Goal: Task Accomplishment & Management: Manage account settings

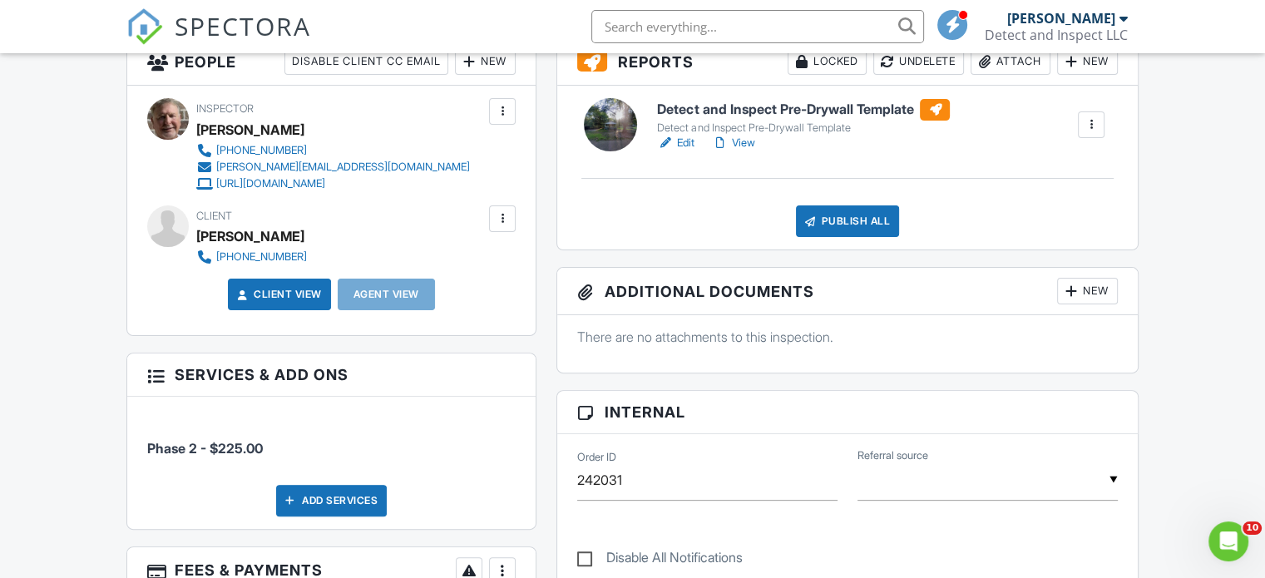
scroll to position [445, 0]
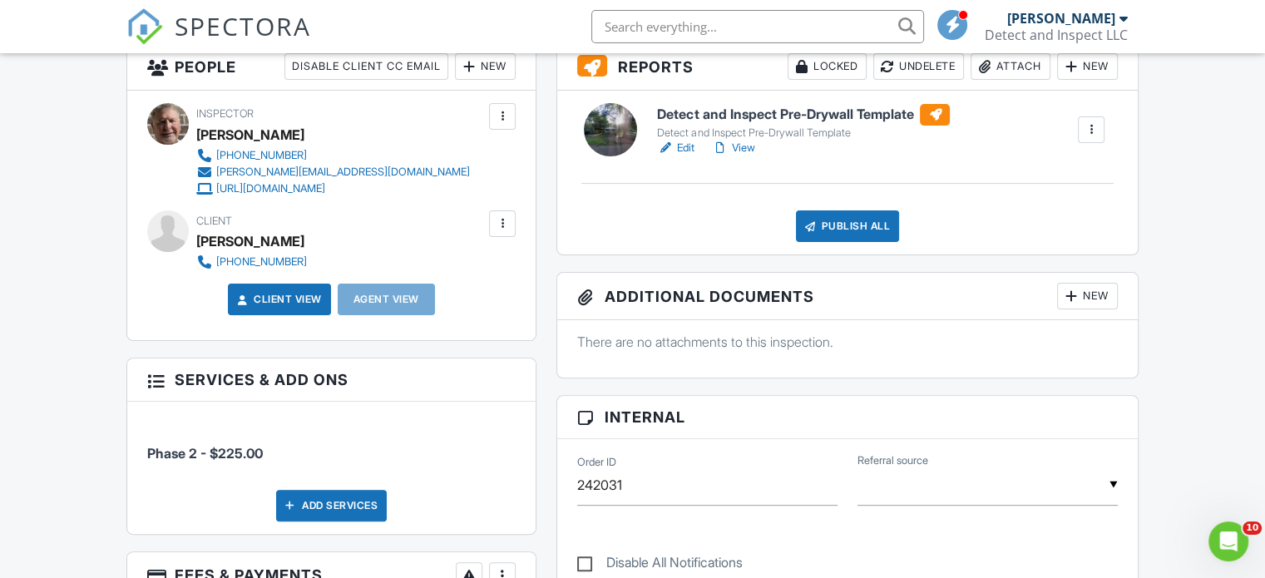
drag, startPoint x: 1272, startPoint y: 146, endPoint x: 1284, endPoint y: 262, distance: 116.2
click at [745, 146] on link "View" at bounding box center [732, 148] width 43 height 17
click at [0, 0] on div at bounding box center [0, 0] width 0 height 0
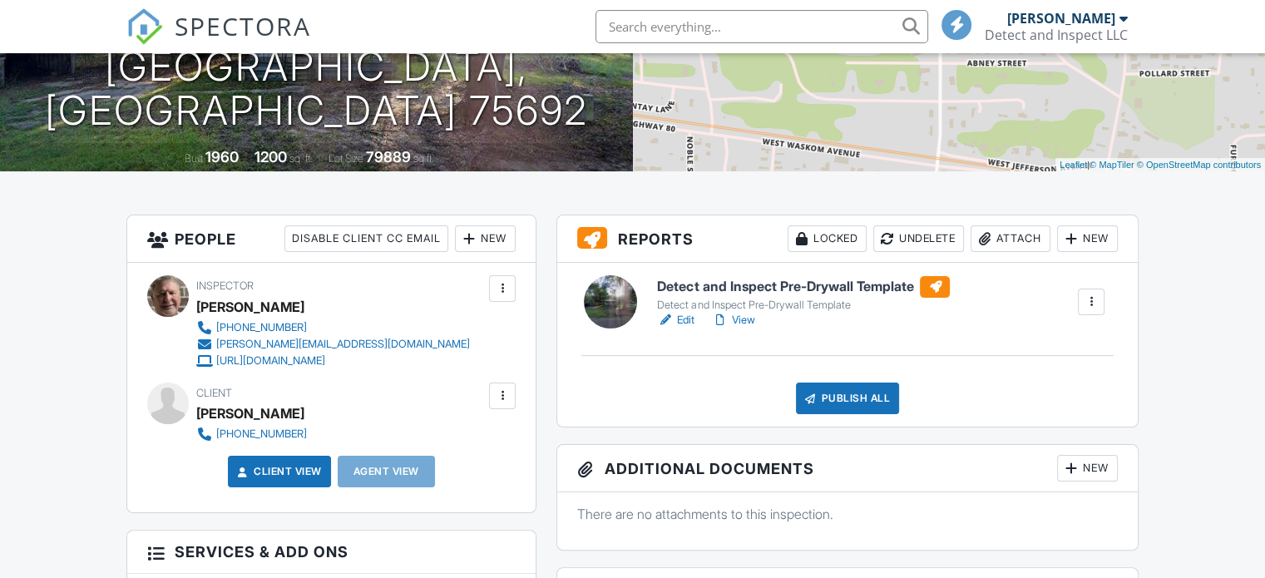
scroll to position [275, 0]
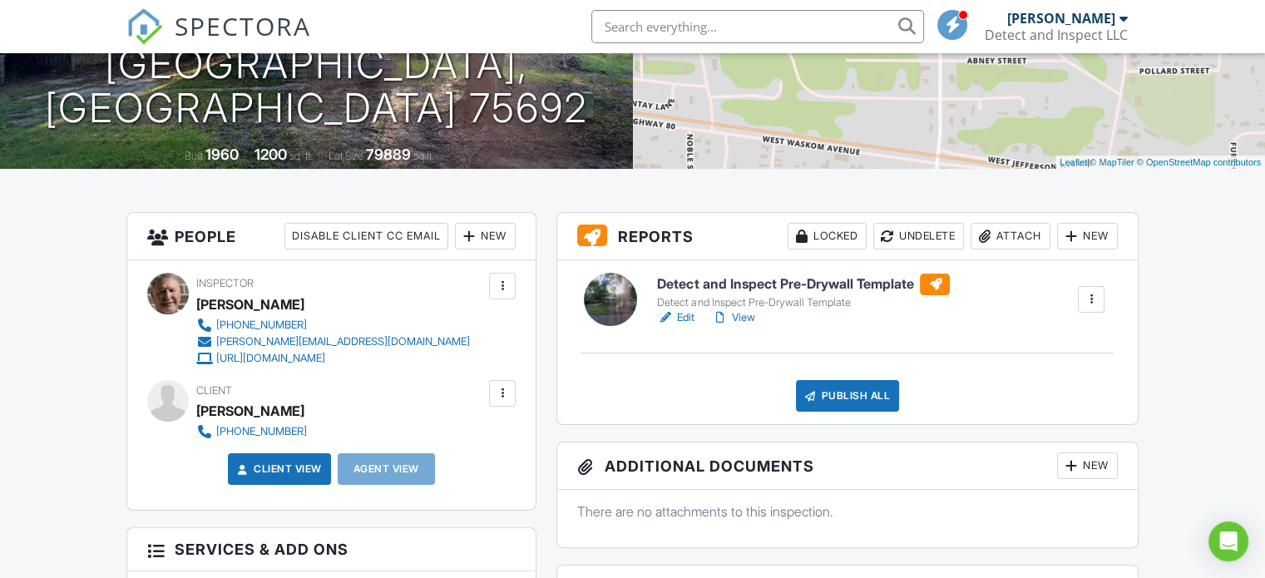
drag, startPoint x: 0, startPoint y: 0, endPoint x: 1264, endPoint y: 192, distance: 1278.6
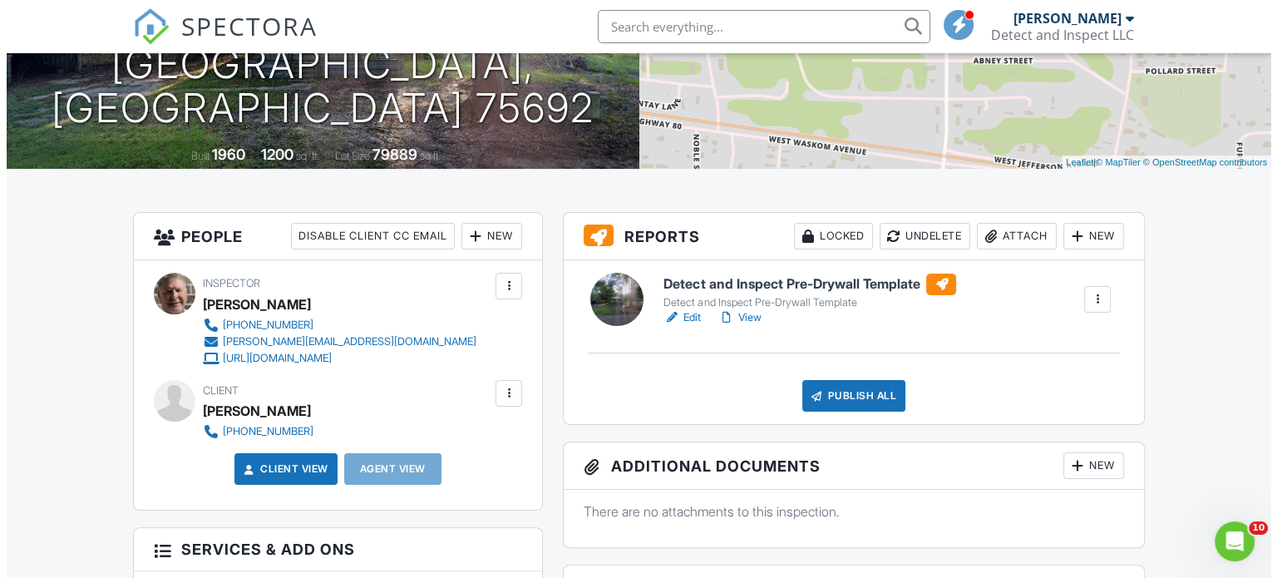
scroll to position [0, 0]
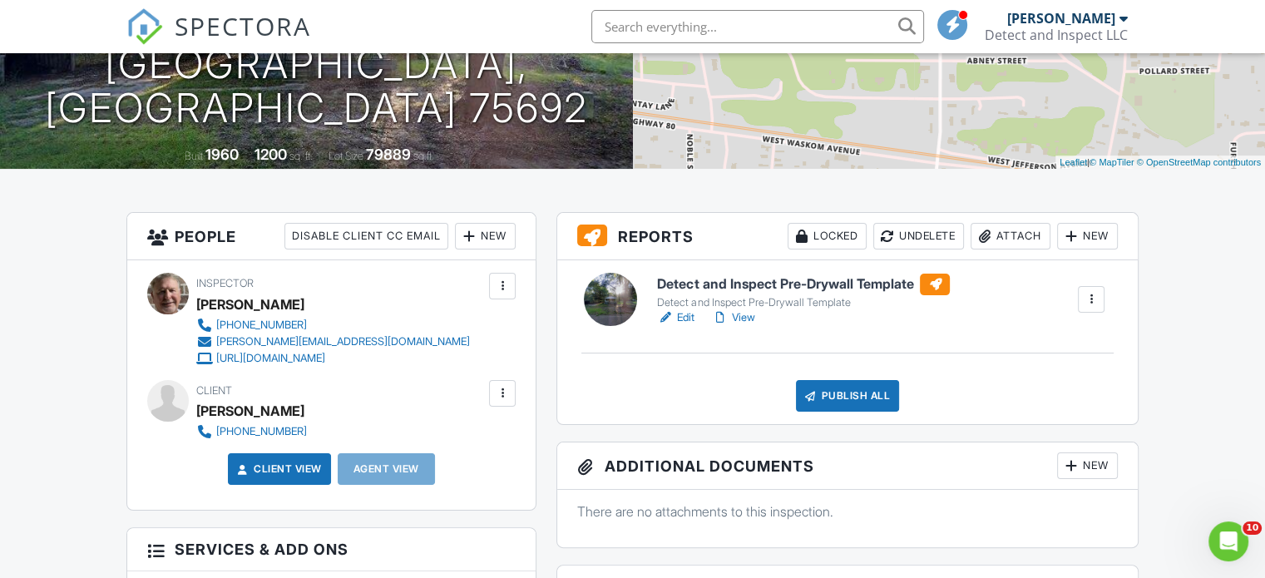
click at [497, 394] on div at bounding box center [502, 393] width 17 height 17
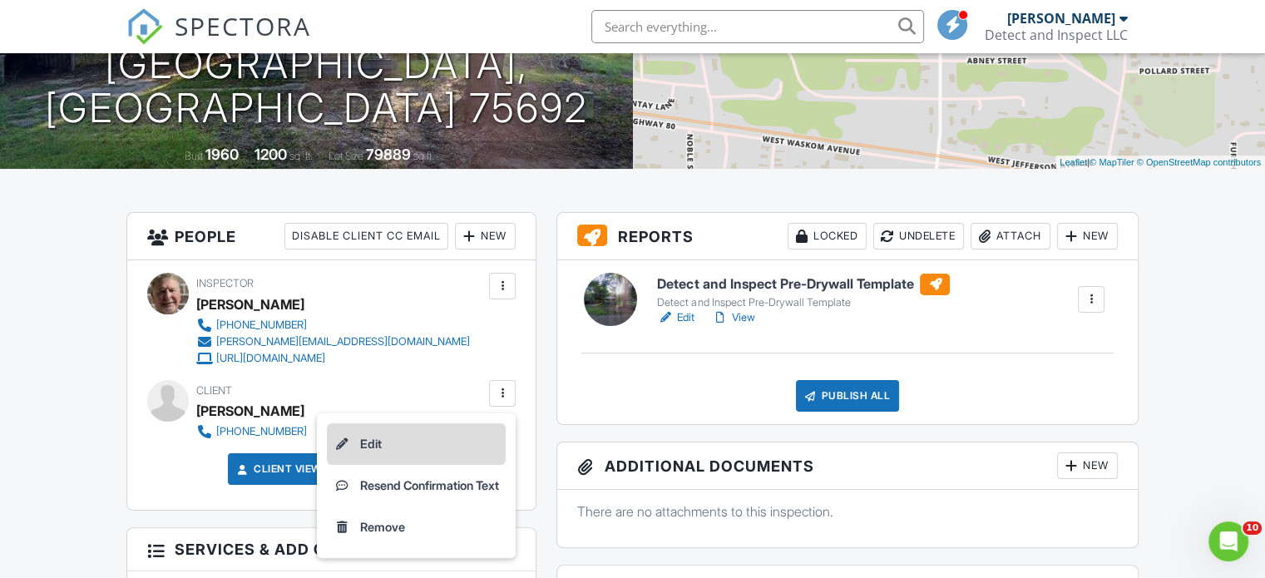
click at [449, 451] on li "Edit" at bounding box center [416, 444] width 179 height 42
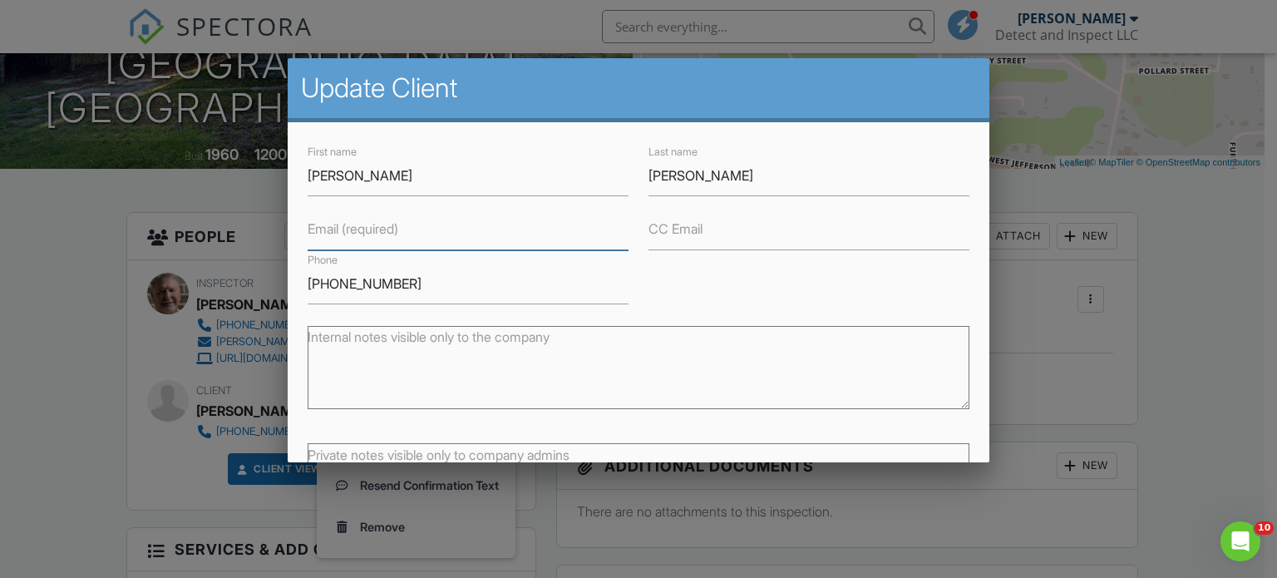
click at [412, 235] on input "Email (required)" at bounding box center [468, 230] width 321 height 41
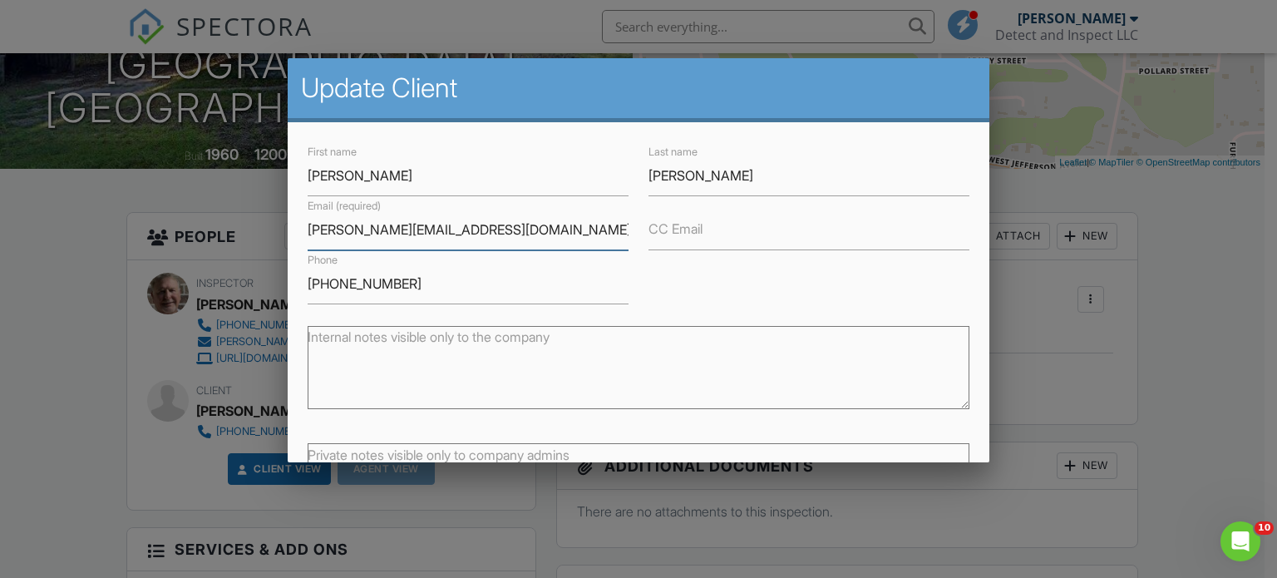
type input "Penny.yohnyohnic@aol.com"
click at [653, 239] on input "CC Email" at bounding box center [809, 230] width 321 height 41
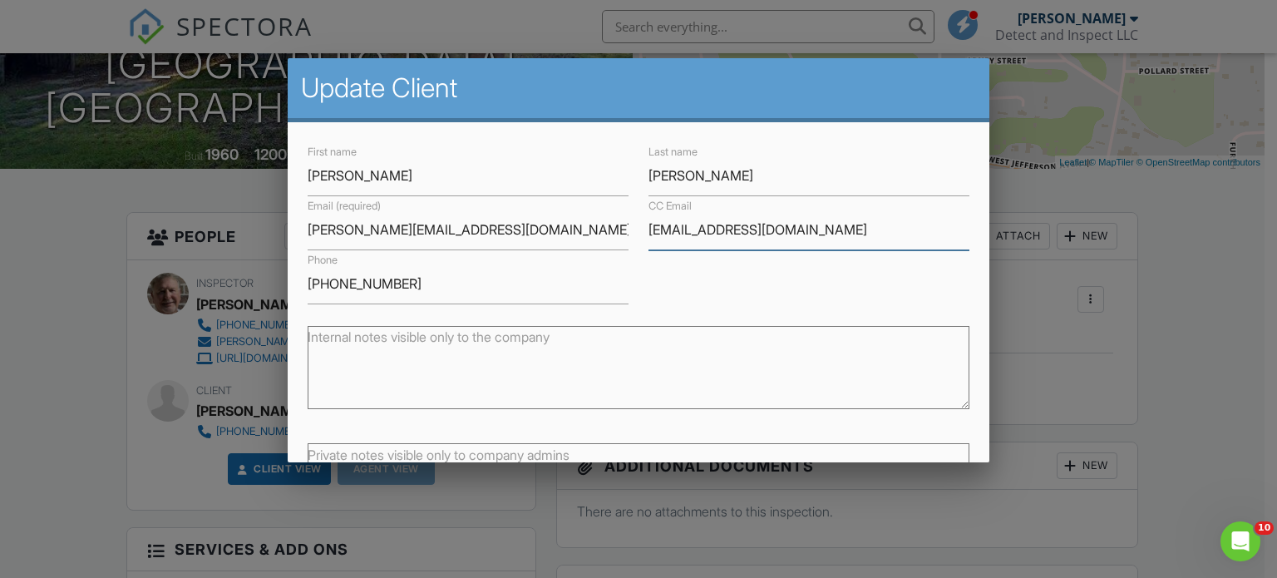
type input "yohninc@aol.com"
drag, startPoint x: 981, startPoint y: 275, endPoint x: 976, endPoint y: 315, distance: 40.2
click at [976, 315] on div "First name Penny Last name Yohn Email (required) Penny.yohnyohnic@aol.com CC Em…" at bounding box center [639, 362] width 703 height 480
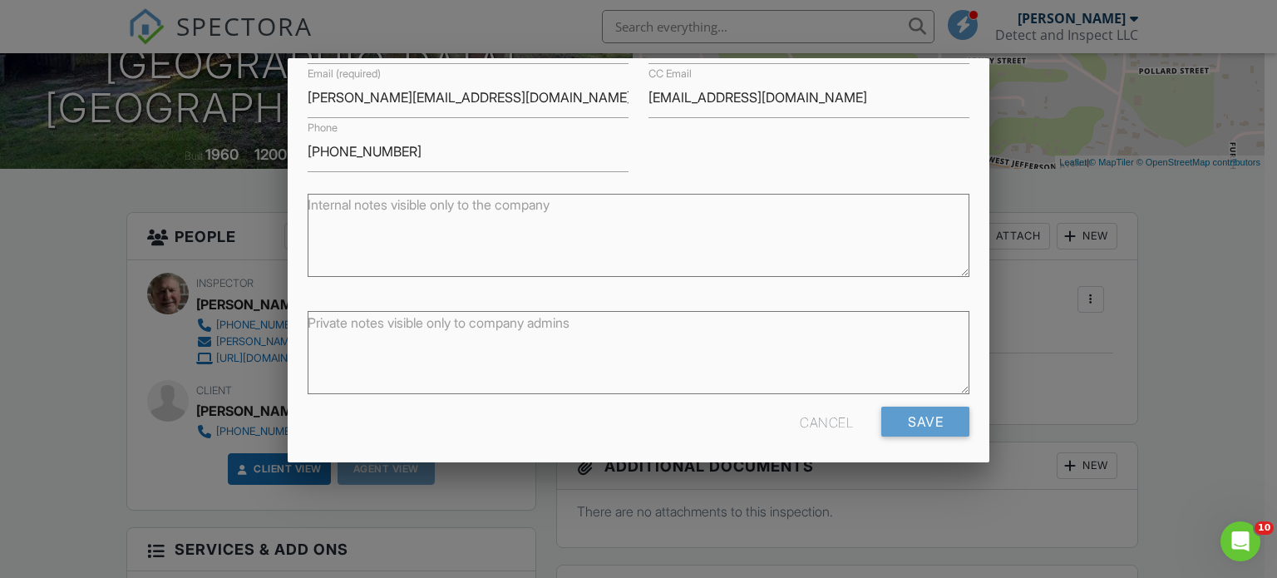
scroll to position [139, 0]
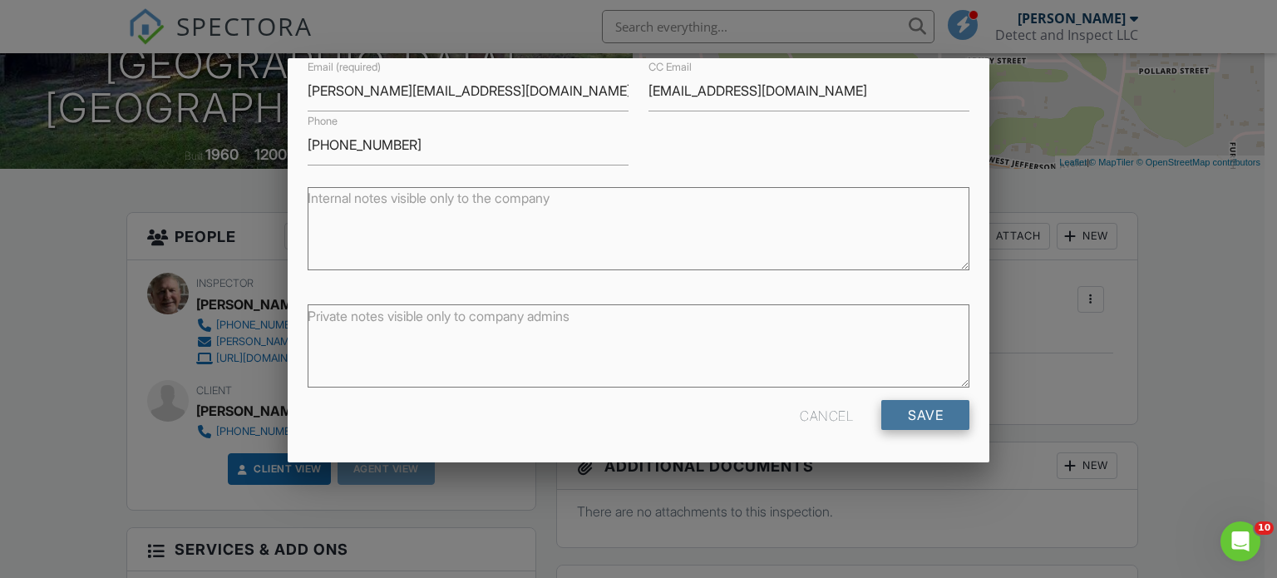
click at [932, 412] on input "Save" at bounding box center [926, 415] width 88 height 30
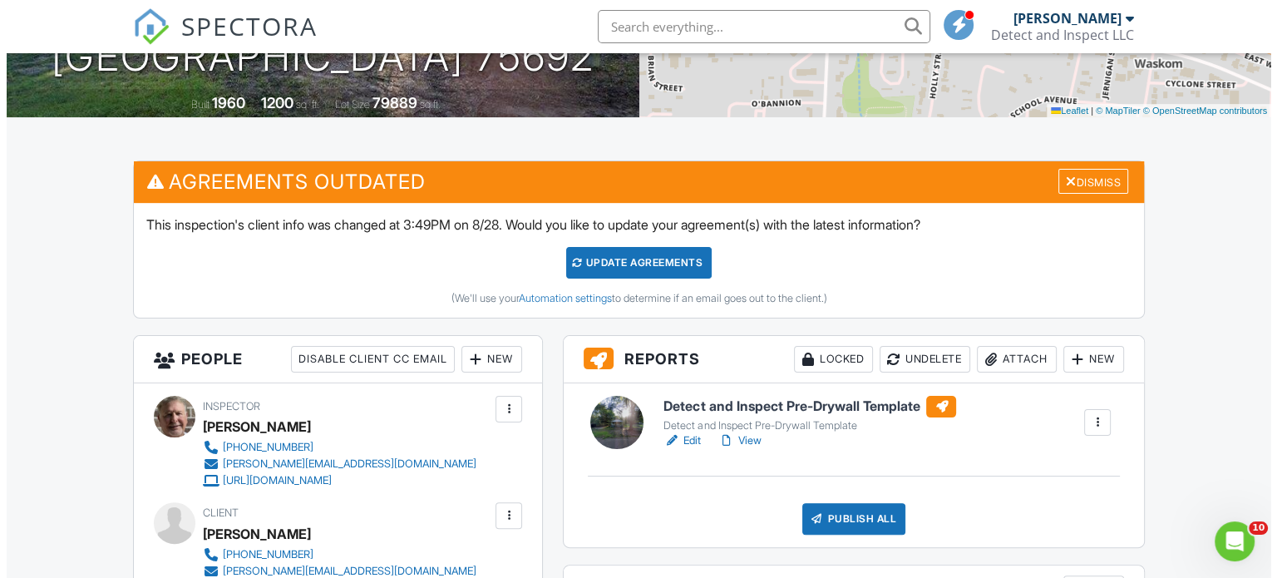
scroll to position [358, 0]
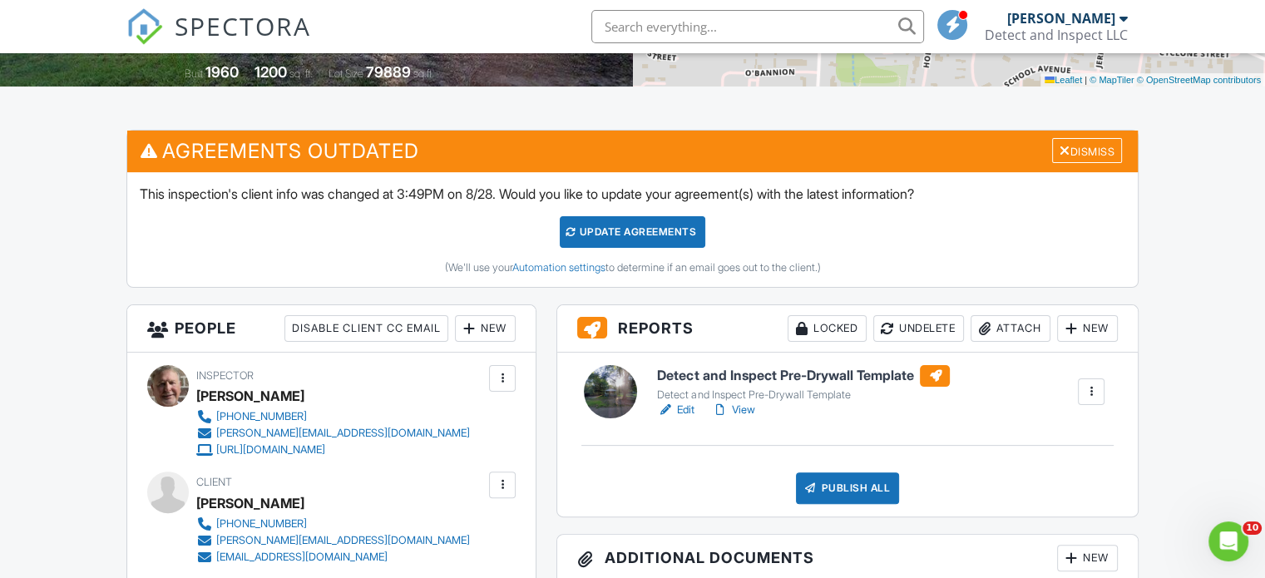
click at [860, 487] on div "Publish All" at bounding box center [848, 488] width 104 height 32
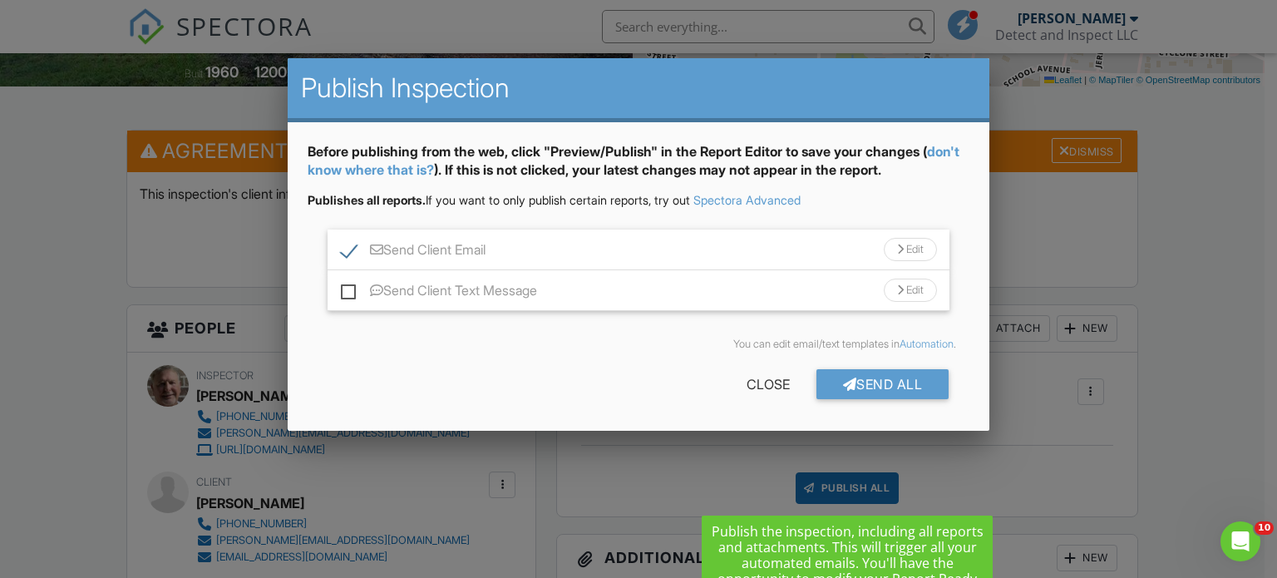
click at [341, 298] on label "Send Client Text Message" at bounding box center [439, 293] width 196 height 21
click at [341, 288] on input "Send Client Text Message" at bounding box center [346, 282] width 11 height 11
checkbox input "true"
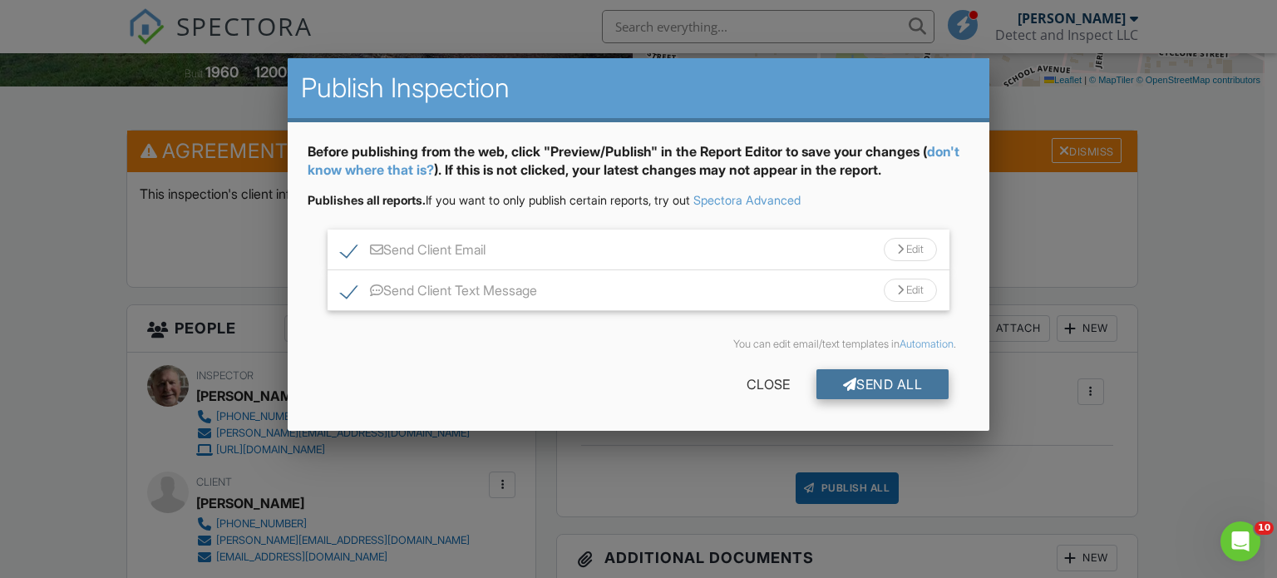
click at [892, 386] on div "Send All" at bounding box center [883, 384] width 133 height 30
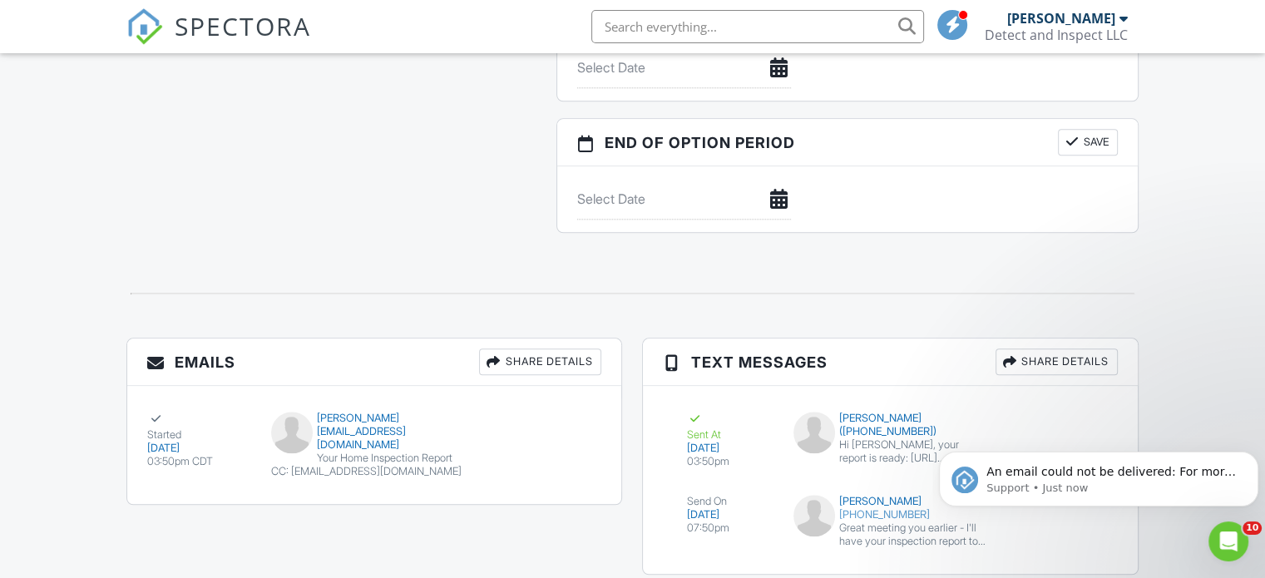
scroll to position [1846, 0]
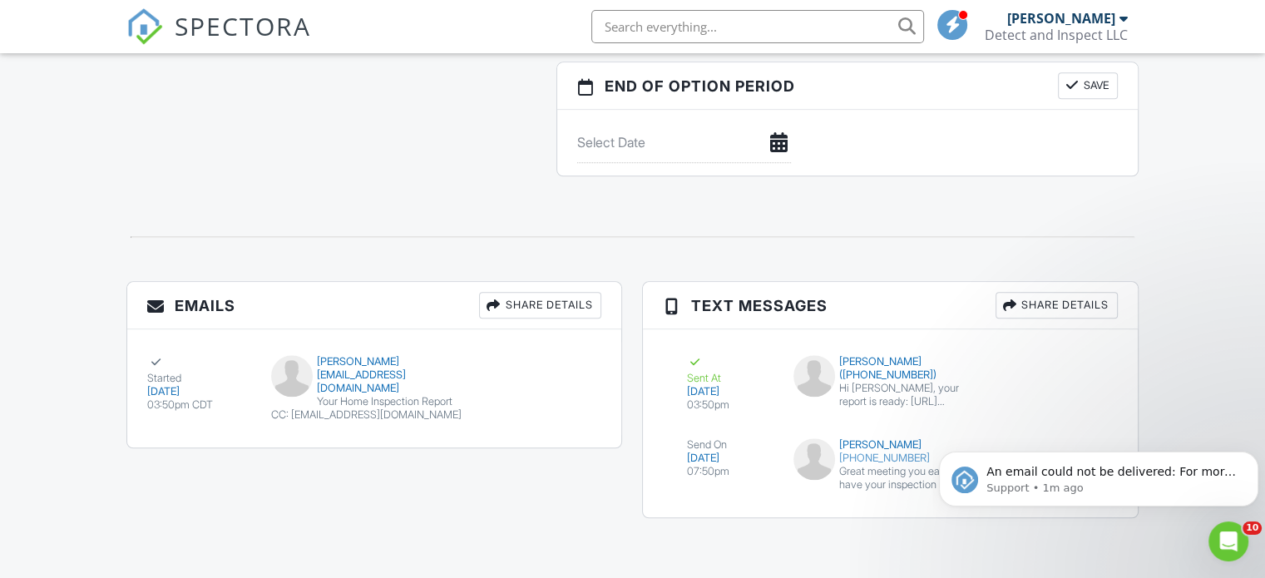
click at [1038, 237] on hr at bounding box center [633, 237] width 1004 height 2
click at [1048, 230] on div at bounding box center [632, 237] width 1032 height 55
